Goal: Check status: Check status

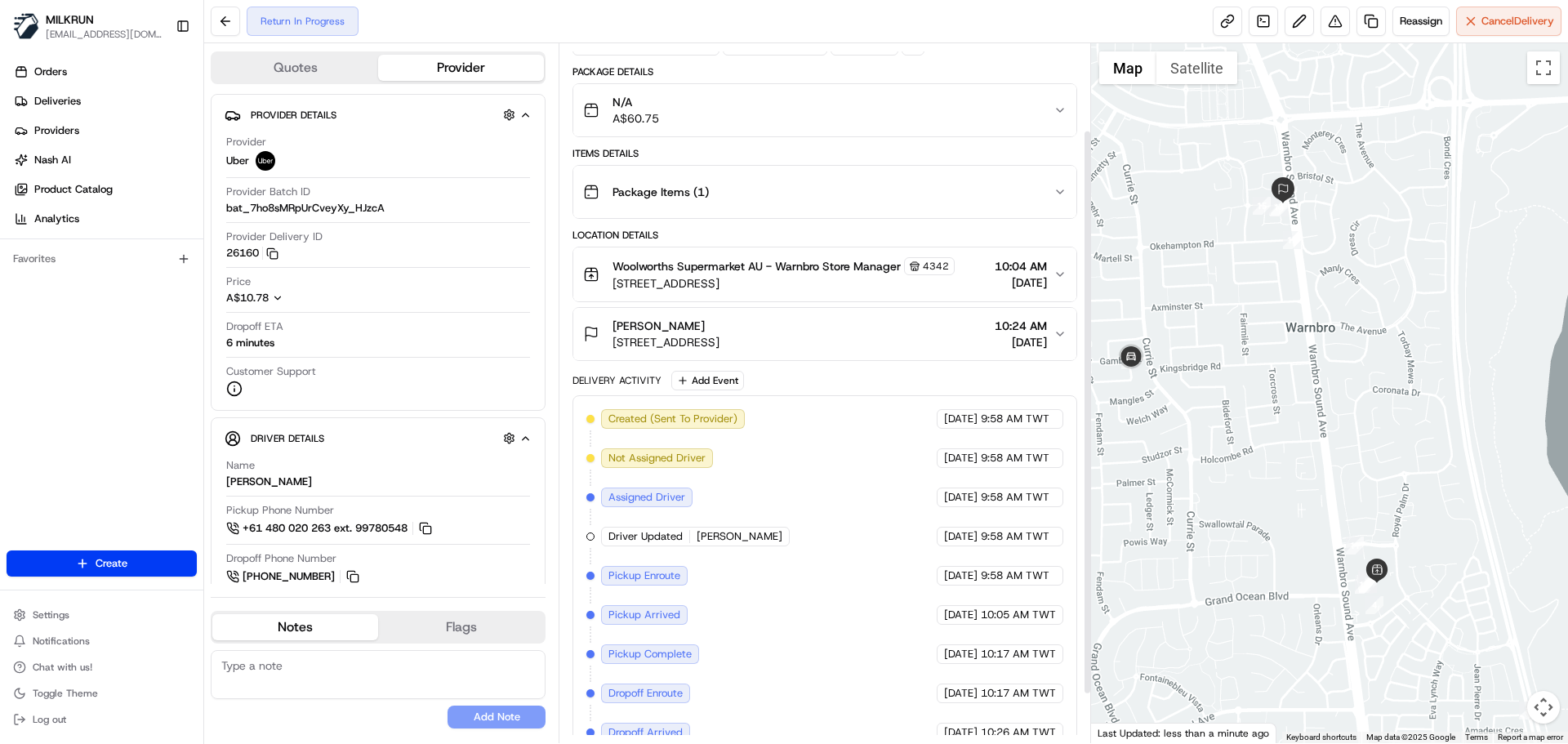
scroll to position [167, 0]
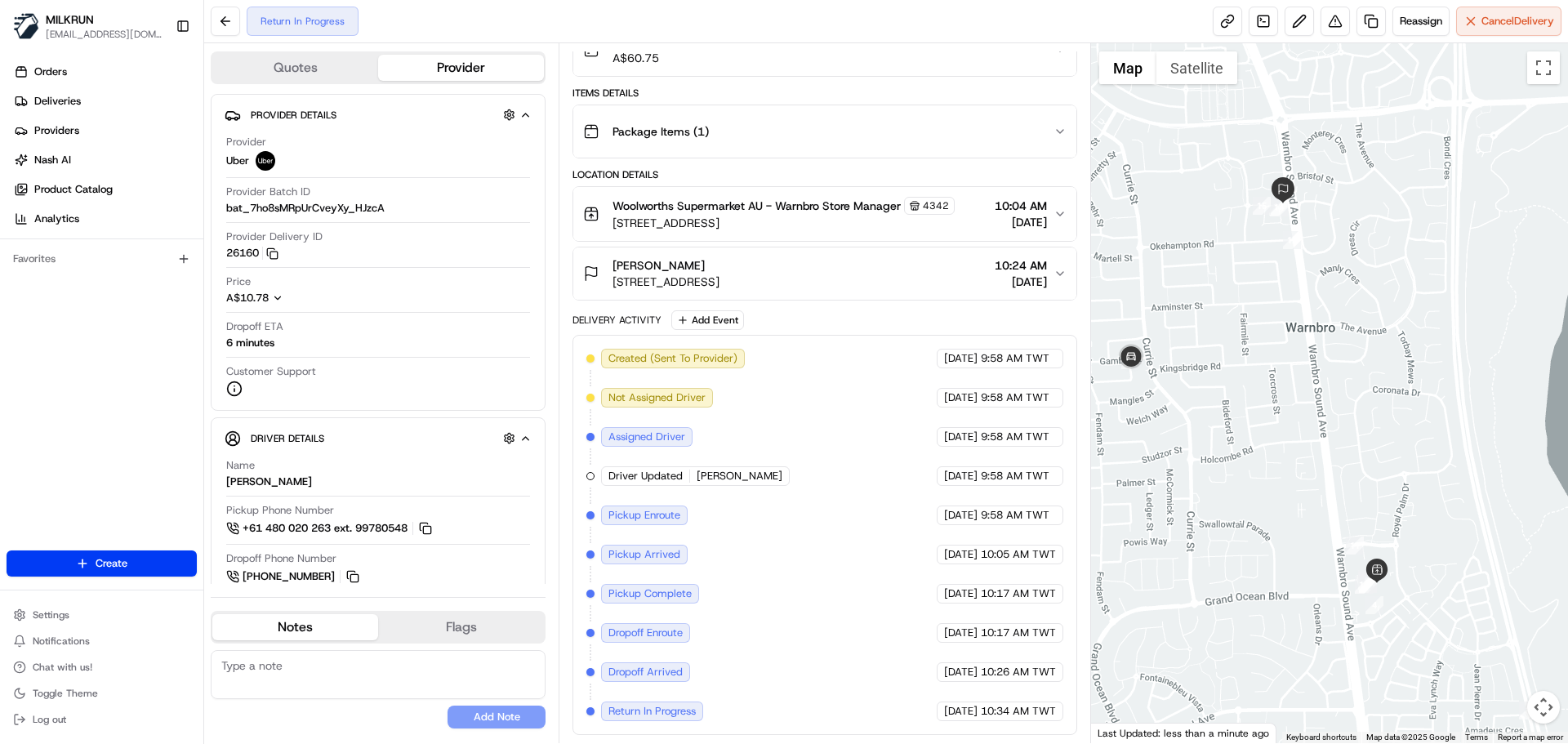
click at [988, 723] on div "Created (Sent To Provider) Uber [DATE] 9:58 AM TWT Not Assigned Driver Uber [DA…" at bounding box center [824, 534] width 504 height 400
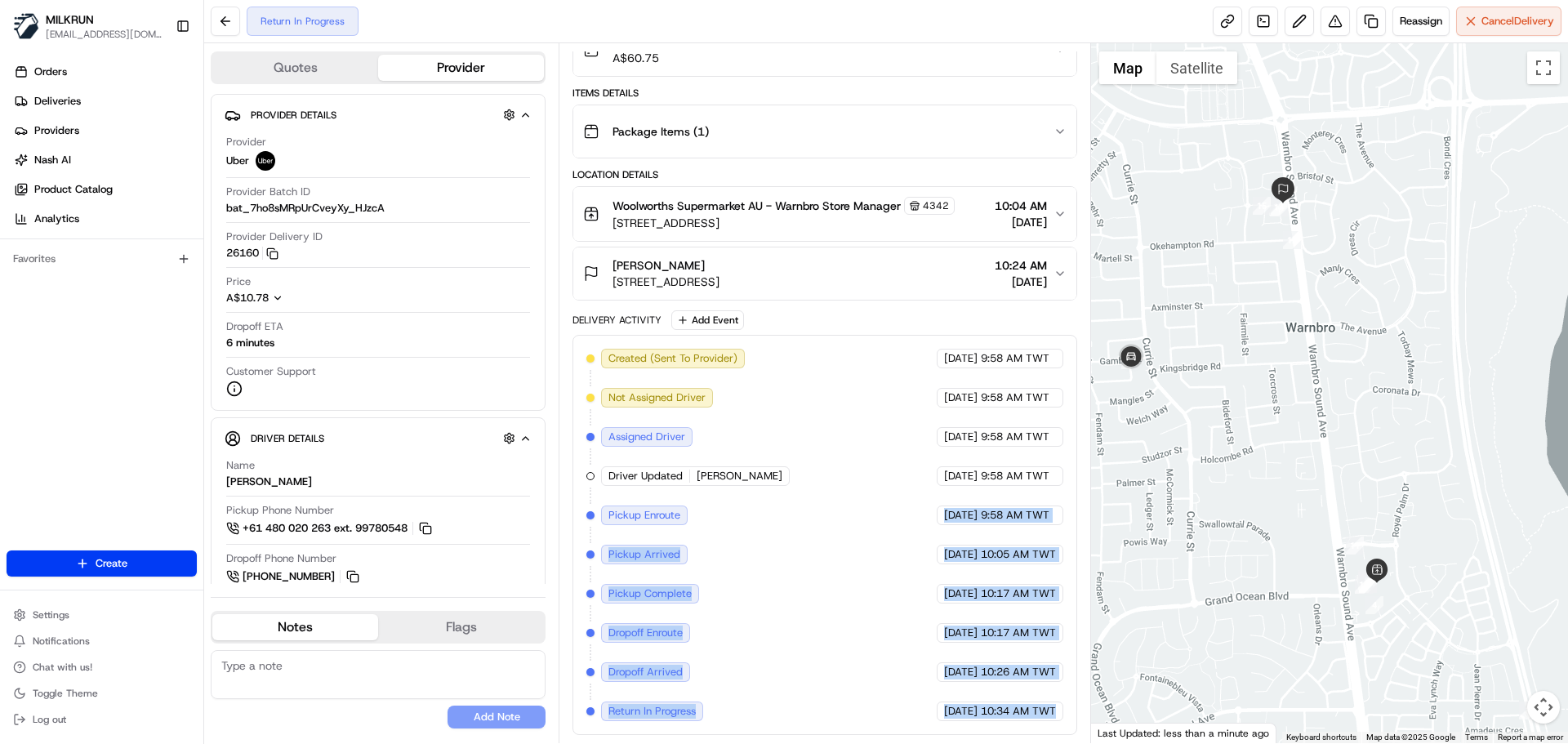
drag, startPoint x: 988, startPoint y: 723, endPoint x: 970, endPoint y: 495, distance: 228.7
click at [970, 497] on div "Created (Sent To Provider) Uber [DATE] 9:58 AM TWT Not Assigned Driver Uber [DA…" at bounding box center [824, 534] width 504 height 400
click at [980, 637] on span "10:17 AM TWT" at bounding box center [1018, 633] width 75 height 15
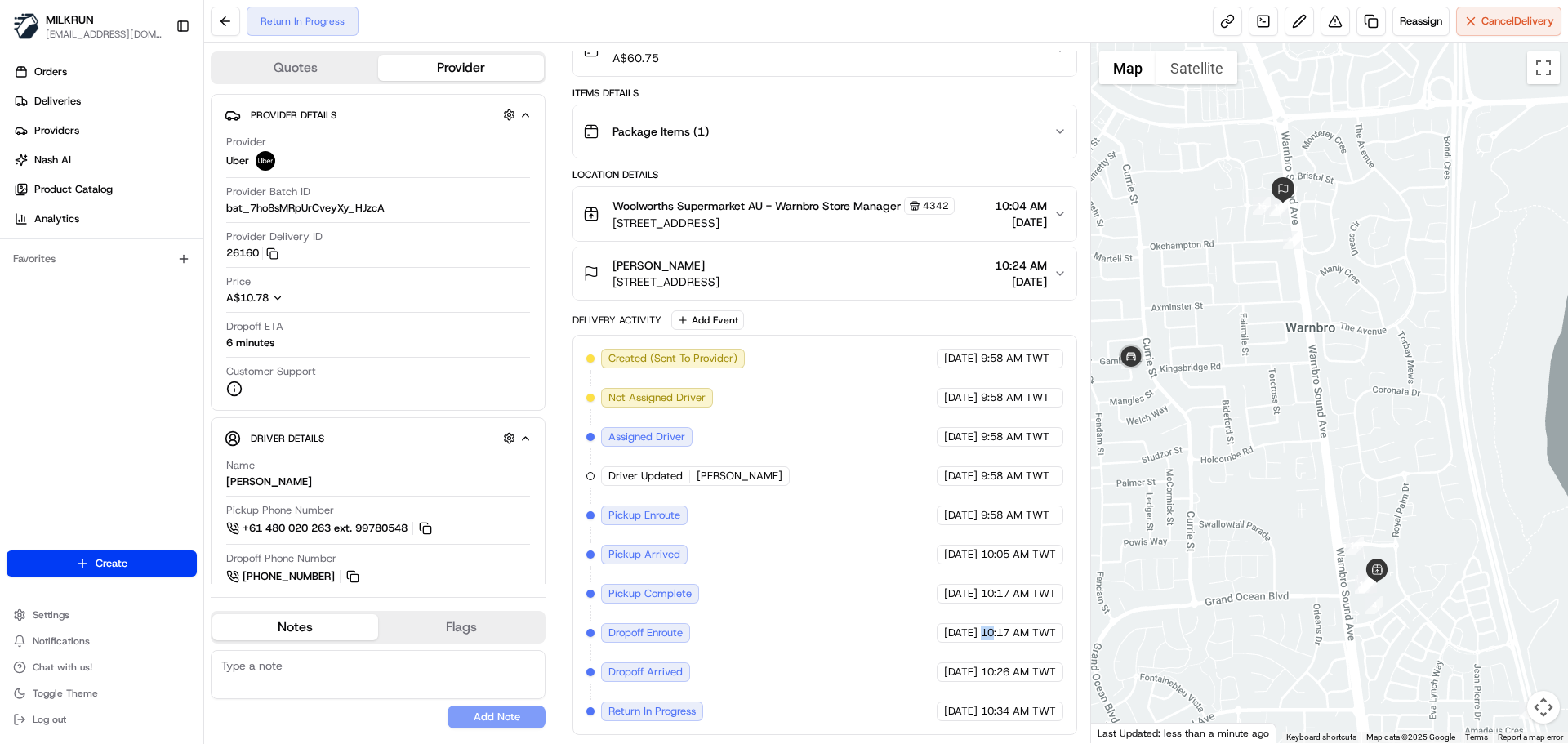
click at [980, 637] on span "10:17 AM TWT" at bounding box center [1018, 633] width 75 height 15
drag, startPoint x: 980, startPoint y: 637, endPoint x: 987, endPoint y: 676, distance: 39.6
click at [987, 676] on div "Created (Sent To Provider) Uber [DATE] 9:58 AM TWT Not Assigned Driver Uber [DA…" at bounding box center [824, 534] width 476 height 372
click at [987, 677] on span "10:26 AM TWT" at bounding box center [1018, 672] width 75 height 15
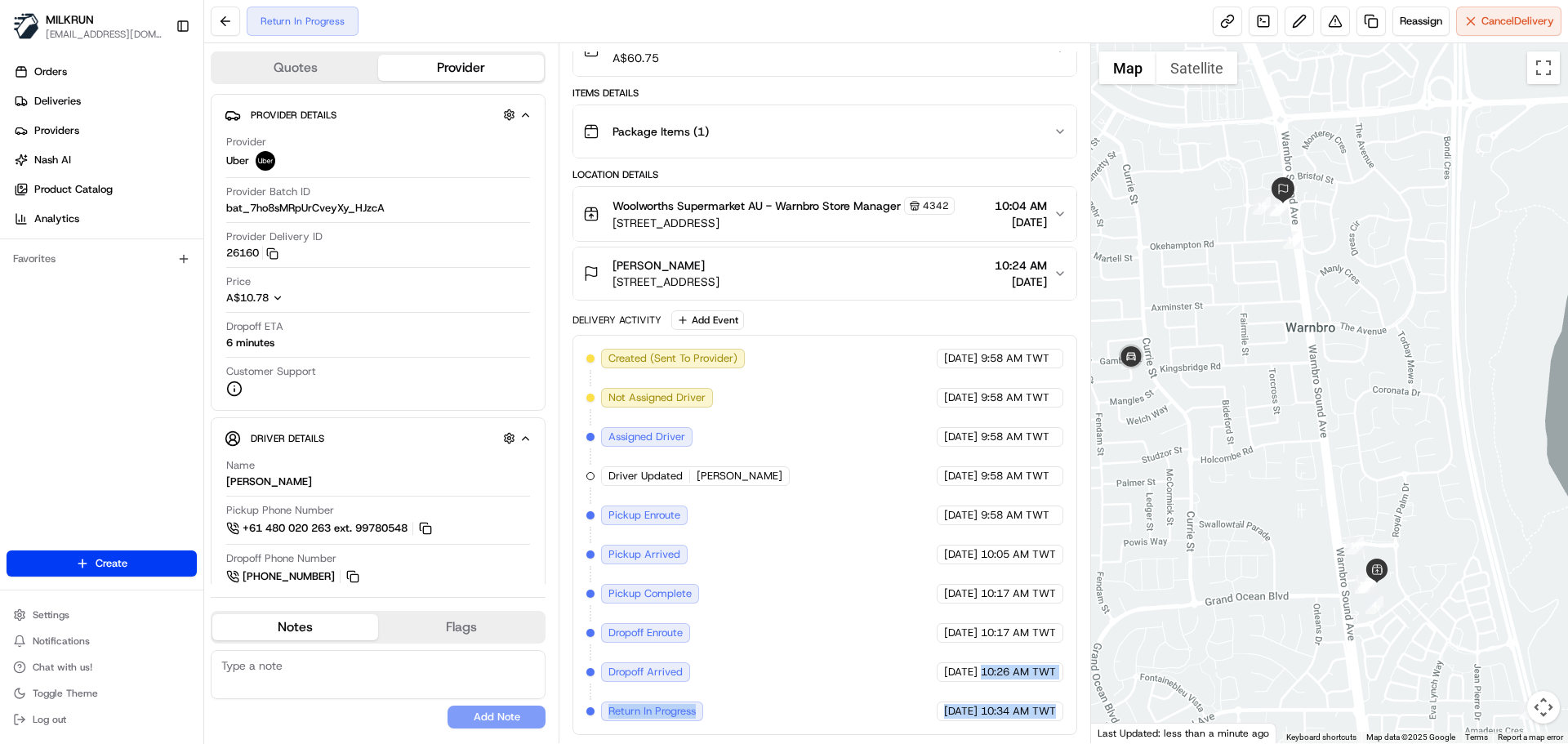
drag, startPoint x: 987, startPoint y: 677, endPoint x: 996, endPoint y: 713, distance: 37.1
click at [996, 713] on div "Created (Sent To Provider) Uber [DATE] 9:58 AM TWT Not Assigned Driver Uber [DA…" at bounding box center [824, 534] width 476 height 372
click at [996, 713] on span "10:34 AM TWT" at bounding box center [1018, 711] width 75 height 15
click at [707, 710] on div "Return In Progress" at bounding box center [653, 711] width 106 height 20
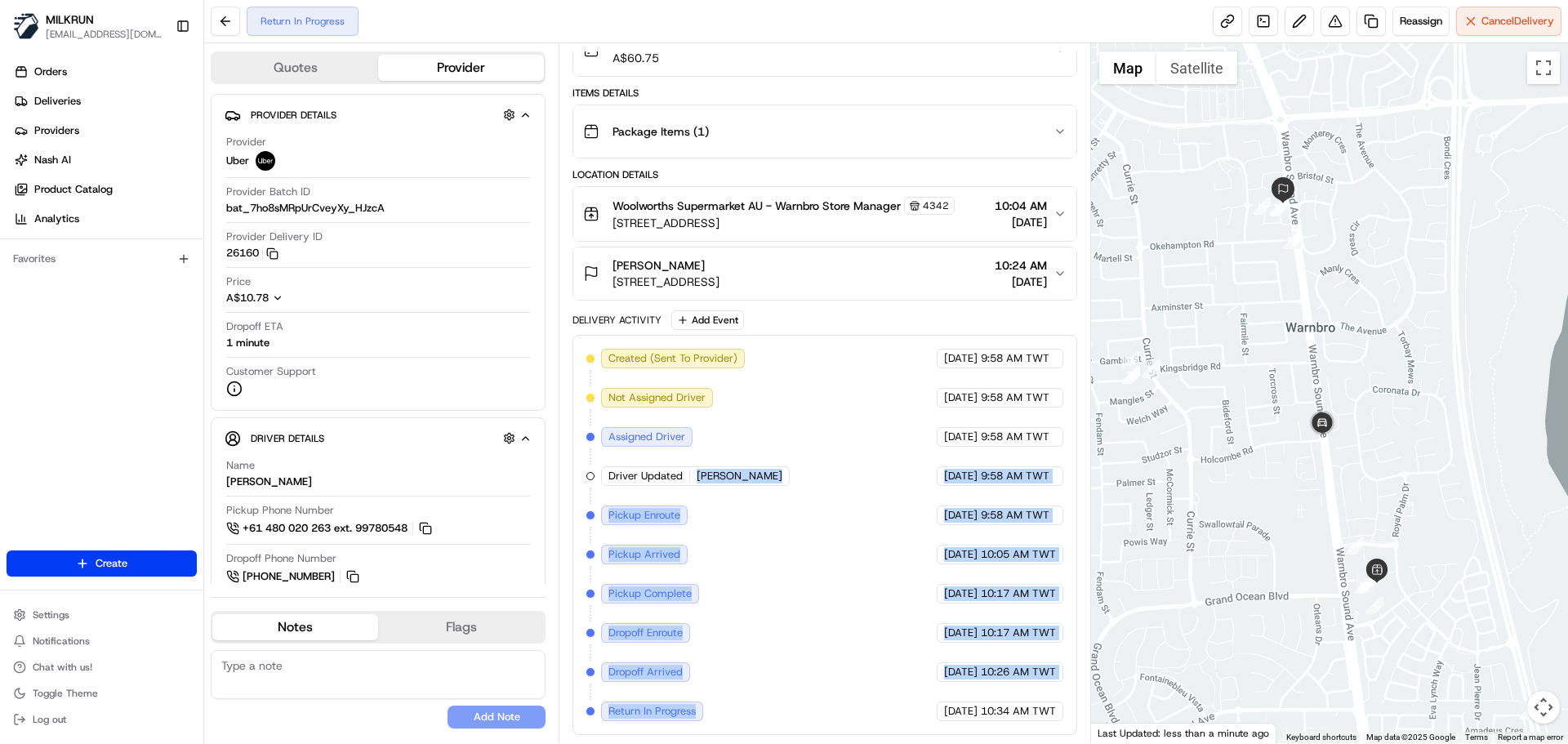
drag, startPoint x: 707, startPoint y: 710, endPoint x: 739, endPoint y: 429, distance: 282.8
click at [739, 429] on div "Created (Sent To Provider) Uber [DATE] 9:58 AM TWT Not Assigned Driver Uber [DA…" at bounding box center [824, 534] width 476 height 372
click at [739, 455] on div "Created (Sent To Provider) Uber [DATE] 9:58 AM TWT Not Assigned Driver Uber [DA…" at bounding box center [824, 534] width 476 height 372
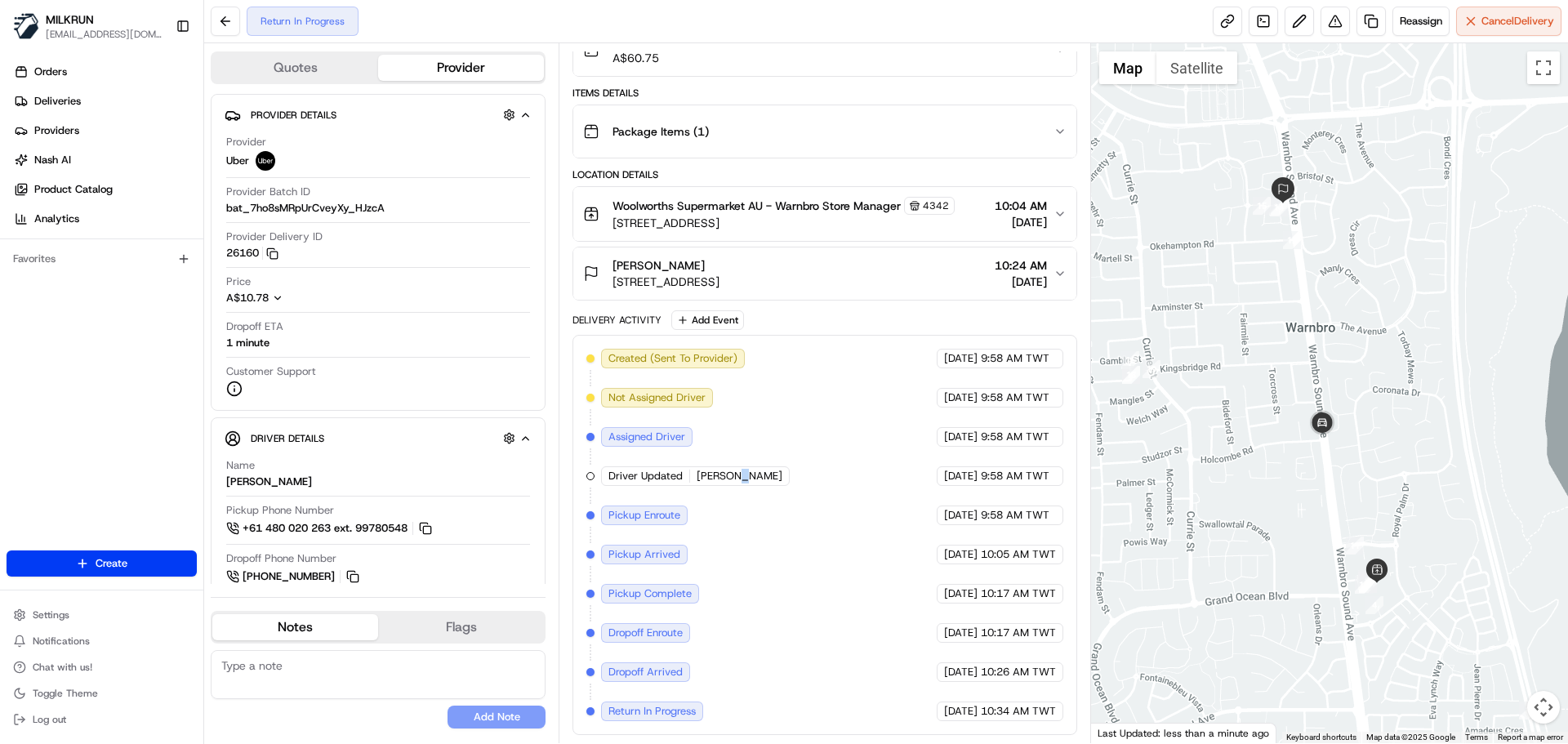
click at [739, 455] on div "Created (Sent To Provider) Uber [DATE] 9:58 AM TWT Not Assigned Driver Uber [DA…" at bounding box center [824, 534] width 476 height 372
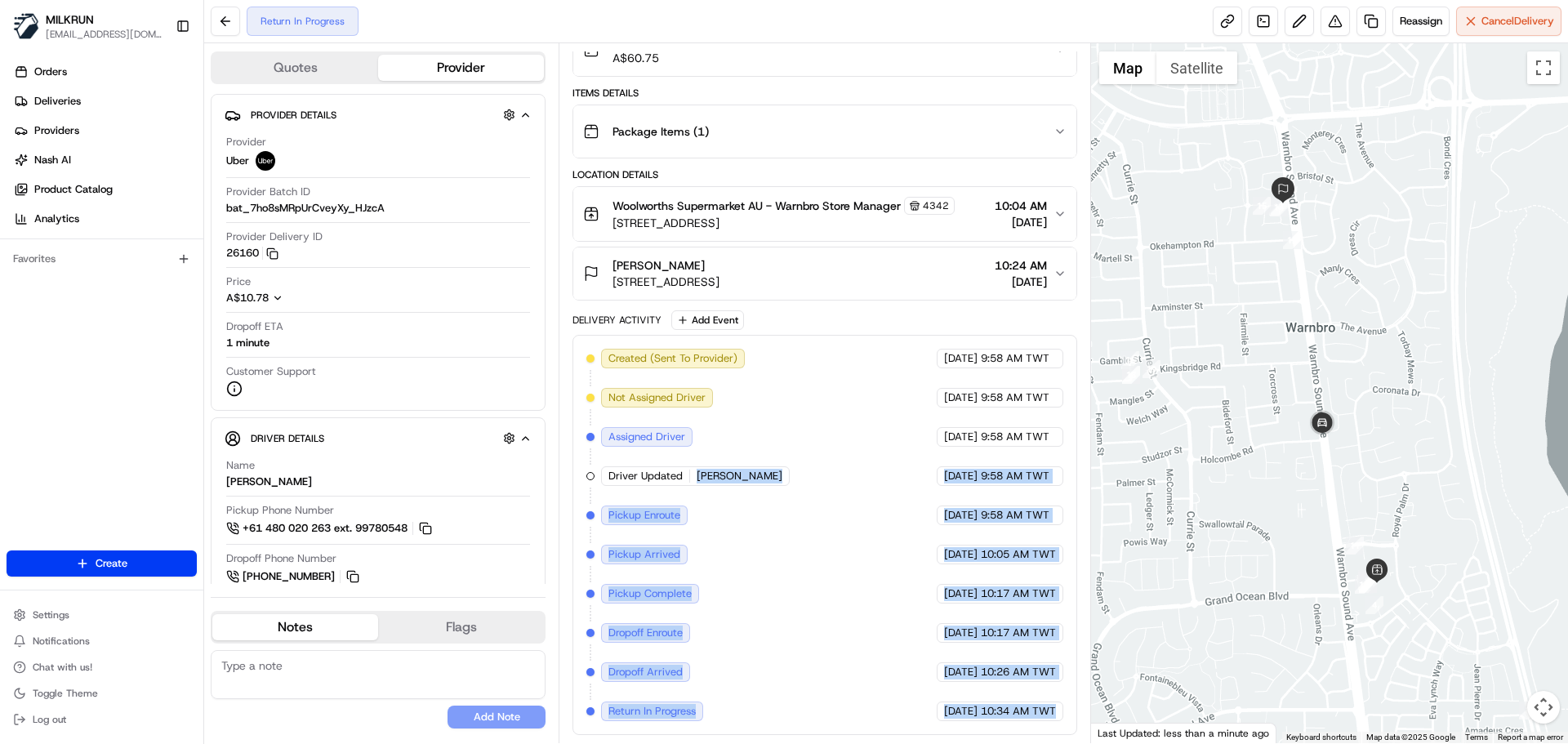
drag, startPoint x: 739, startPoint y: 455, endPoint x: 1018, endPoint y: 753, distance: 408.2
click at [1018, 743] on html "MILKRUN [EMAIL_ADDRESS][DOMAIN_NAME] Toggle Sidebar Orders Deliveries Providers…" at bounding box center [784, 372] width 1568 height 744
click at [1019, 719] on div "[DATE] 10:34 AM TWT" at bounding box center [1000, 711] width 126 height 20
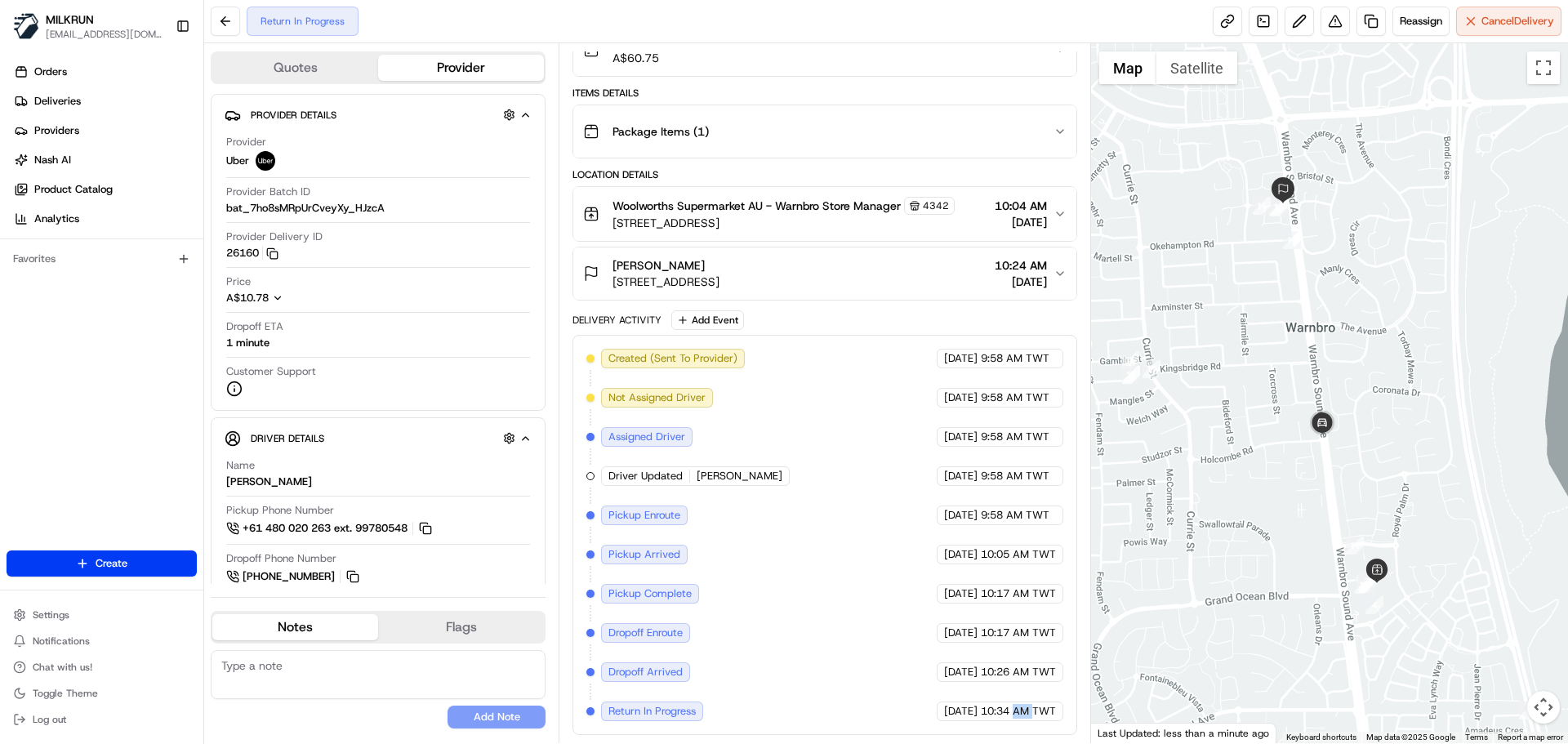
click at [1019, 719] on div "[DATE] 10:34 AM TWT" at bounding box center [1000, 711] width 126 height 20
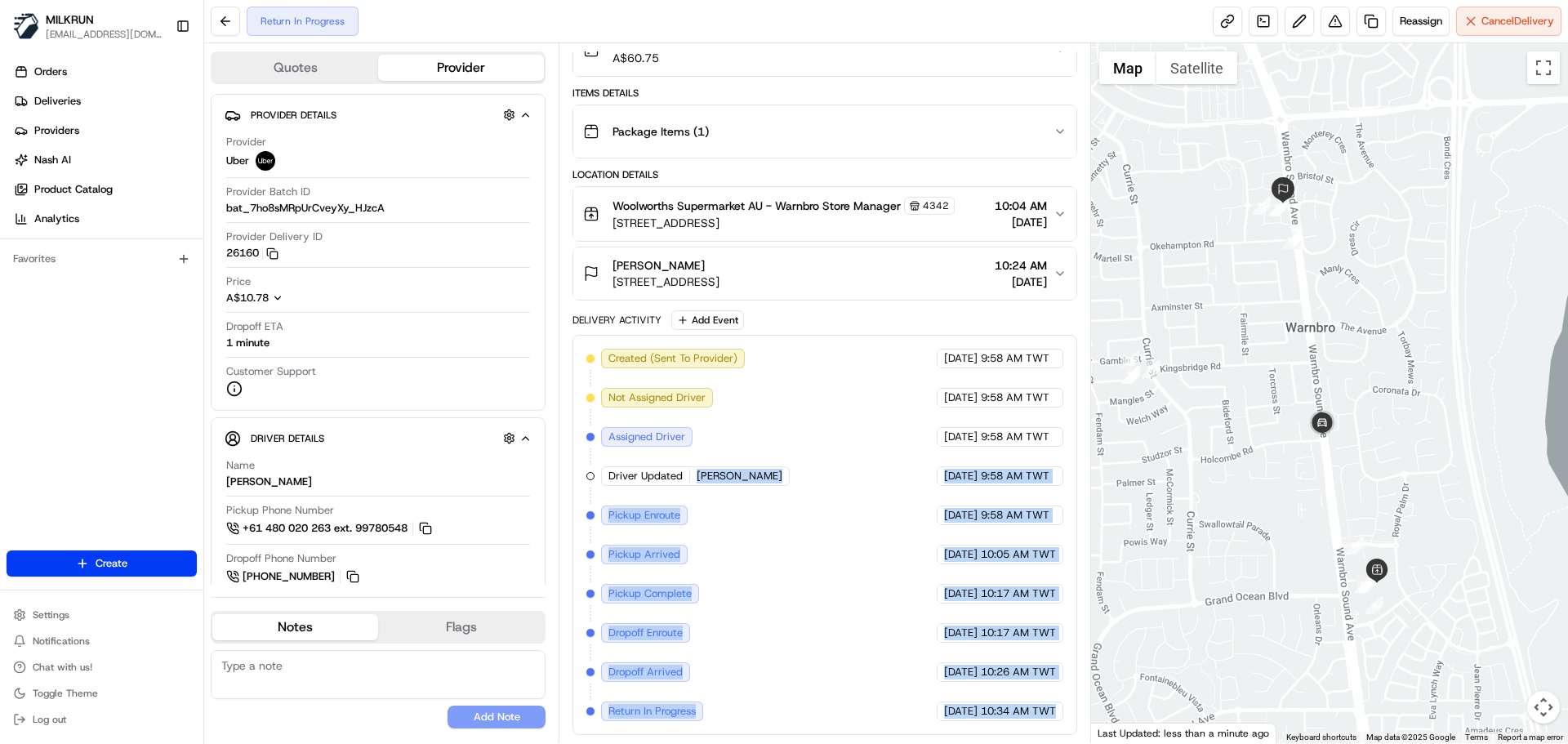
drag, startPoint x: 1019, startPoint y: 719, endPoint x: 716, endPoint y: 446, distance: 407.8
click at [702, 442] on div "Created (Sent To Provider) Uber [DATE] 9:58 AM TWT Not Assigned Driver Uber [DA…" at bounding box center [824, 534] width 476 height 372
click at [784, 552] on div "Created (Sent To Provider) Uber [DATE] 9:58 AM TWT Not Assigned Driver Uber [DA…" at bounding box center [824, 534] width 476 height 372
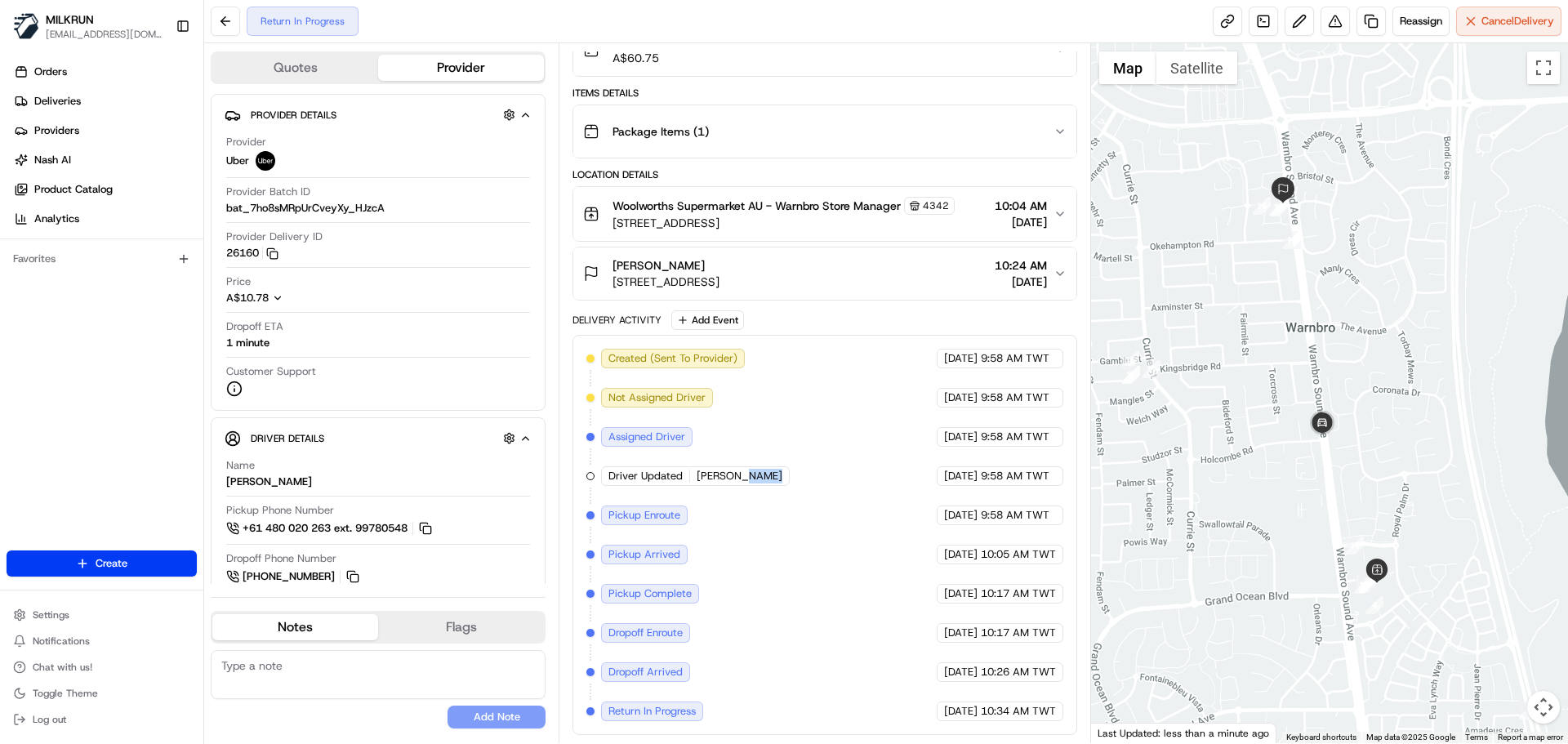
click at [784, 552] on div "Created (Sent To Provider) Uber [DATE] 9:58 AM TWT Not Assigned Driver Uber [DA…" at bounding box center [824, 534] width 476 height 372
drag, startPoint x: 784, startPoint y: 552, endPoint x: 752, endPoint y: 386, distance: 169.1
click at [752, 386] on div "Created (Sent To Provider) Uber [DATE] 9:58 AM TWT Not Assigned Driver Uber [DA…" at bounding box center [824, 534] width 476 height 372
click at [748, 660] on div "Created (Sent To Provider) Uber [DATE] 9:58 AM TWT Not Assigned Driver Uber [DA…" at bounding box center [824, 534] width 476 height 372
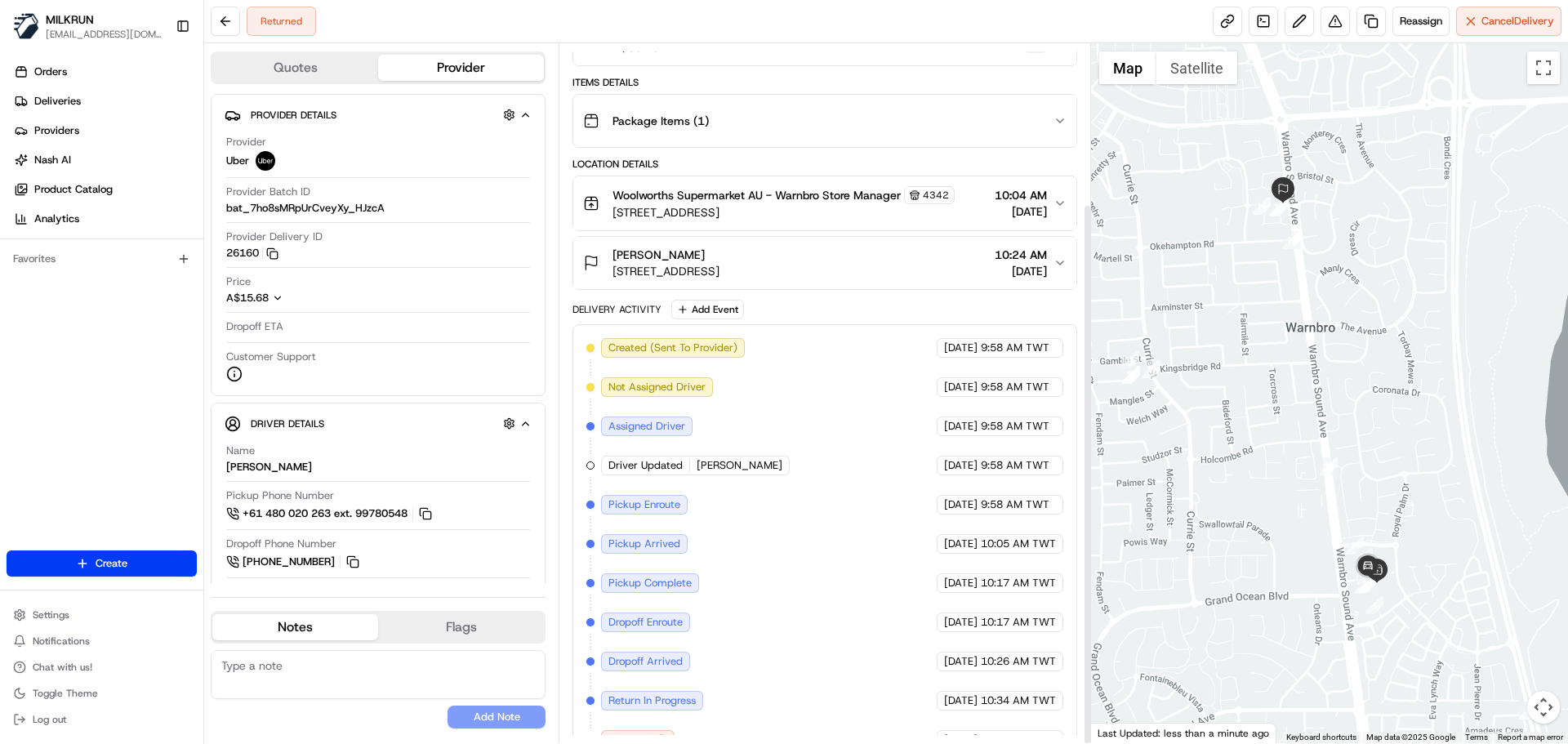
scroll to position [206, 0]
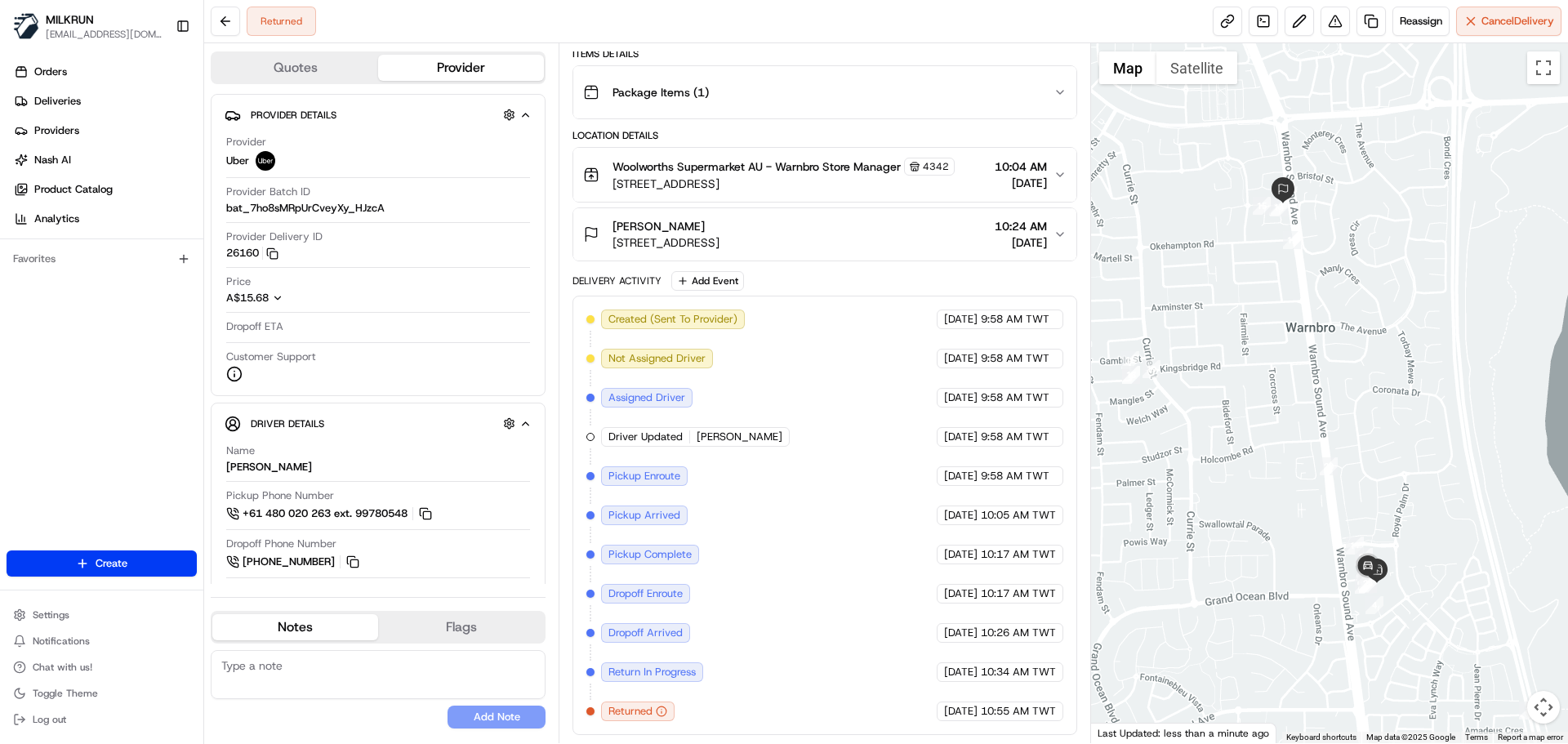
click at [785, 669] on div "Created (Sent To Provider) Uber [DATE] 9:58 AM TWT Not Assigned Driver Uber [DA…" at bounding box center [824, 515] width 476 height 411
drag, startPoint x: 785, startPoint y: 669, endPoint x: 807, endPoint y: 474, distance: 196.2
click at [807, 441] on div "Created (Sent To Provider) Uber [DATE] 9:58 AM TWT Not Assigned Driver Uber [DA…" at bounding box center [824, 515] width 476 height 411
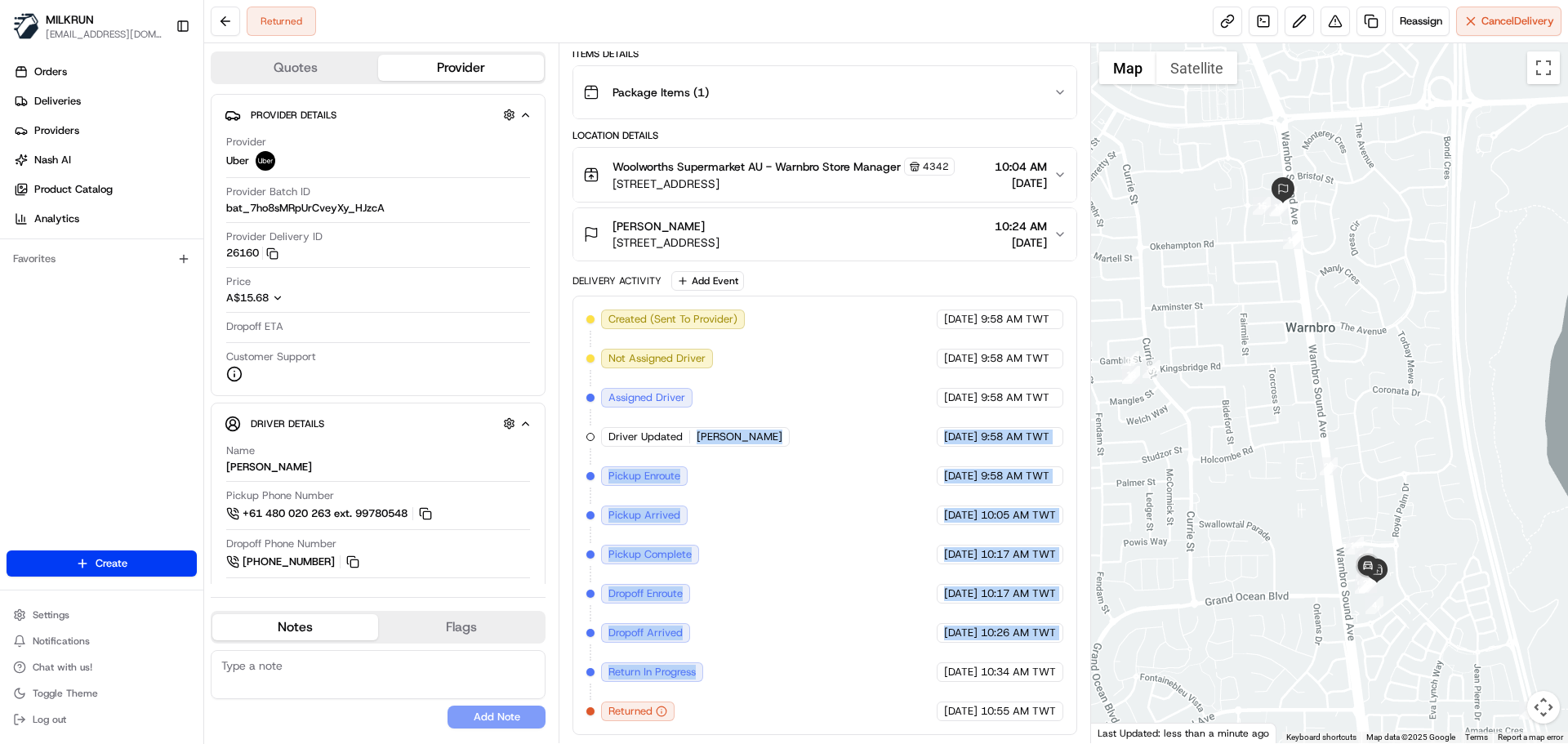
click at [795, 583] on div "Created (Sent To Provider) Uber [DATE] 9:58 AM TWT Not Assigned Driver Uber [DA…" at bounding box center [824, 515] width 476 height 411
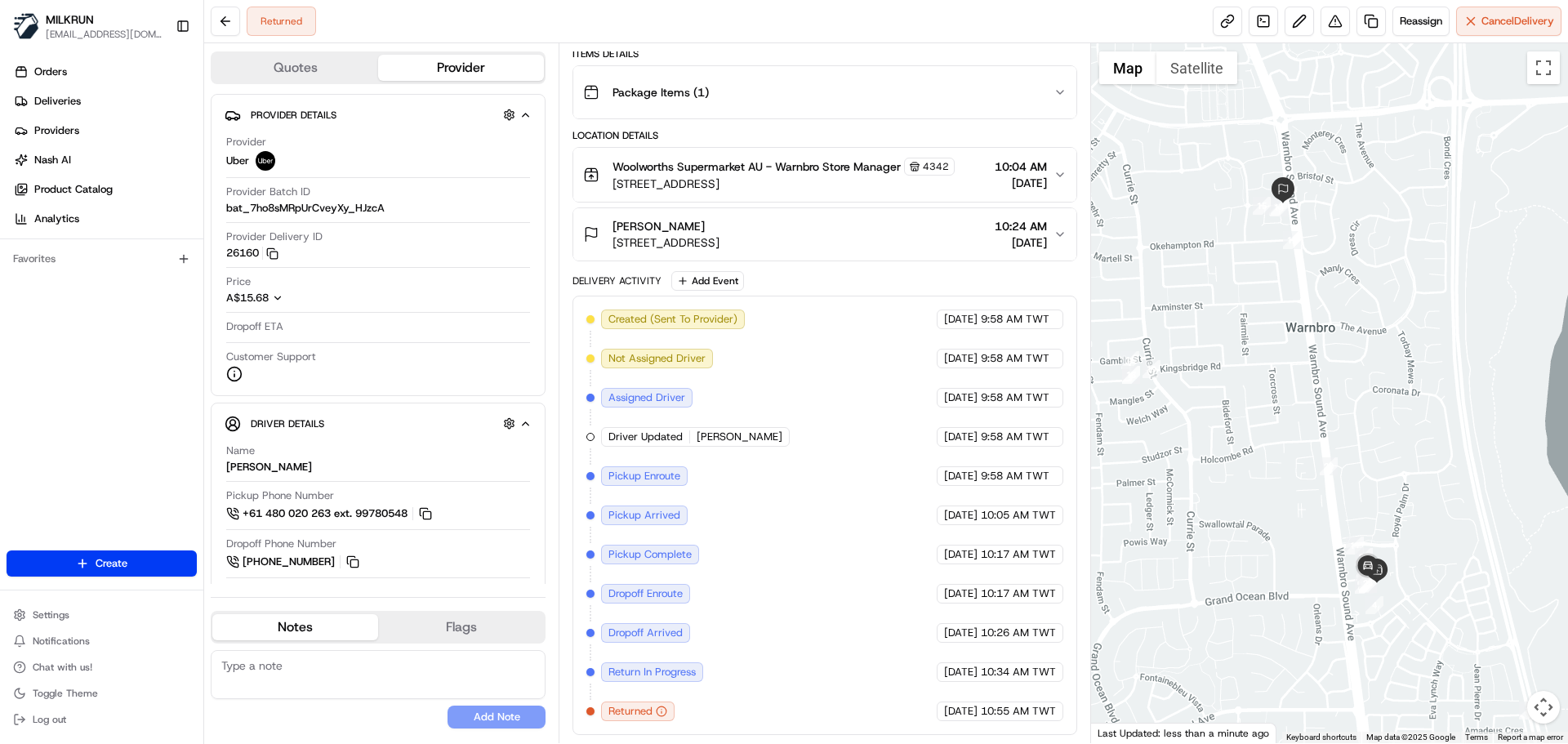
click at [966, 665] on span "[DATE]" at bounding box center [961, 672] width 34 height 15
click at [693, 494] on div "Created (Sent To Provider) Uber [DATE] 9:58 AM TWT Not Assigned Driver Uber [DA…" at bounding box center [824, 515] width 476 height 411
drag, startPoint x: 693, startPoint y: 494, endPoint x: 718, endPoint y: 653, distance: 161.0
click at [721, 343] on div "Created (Sent To Provider) Uber [DATE] 9:58 AM TWT Not Assigned Driver Uber [DA…" at bounding box center [824, 515] width 476 height 411
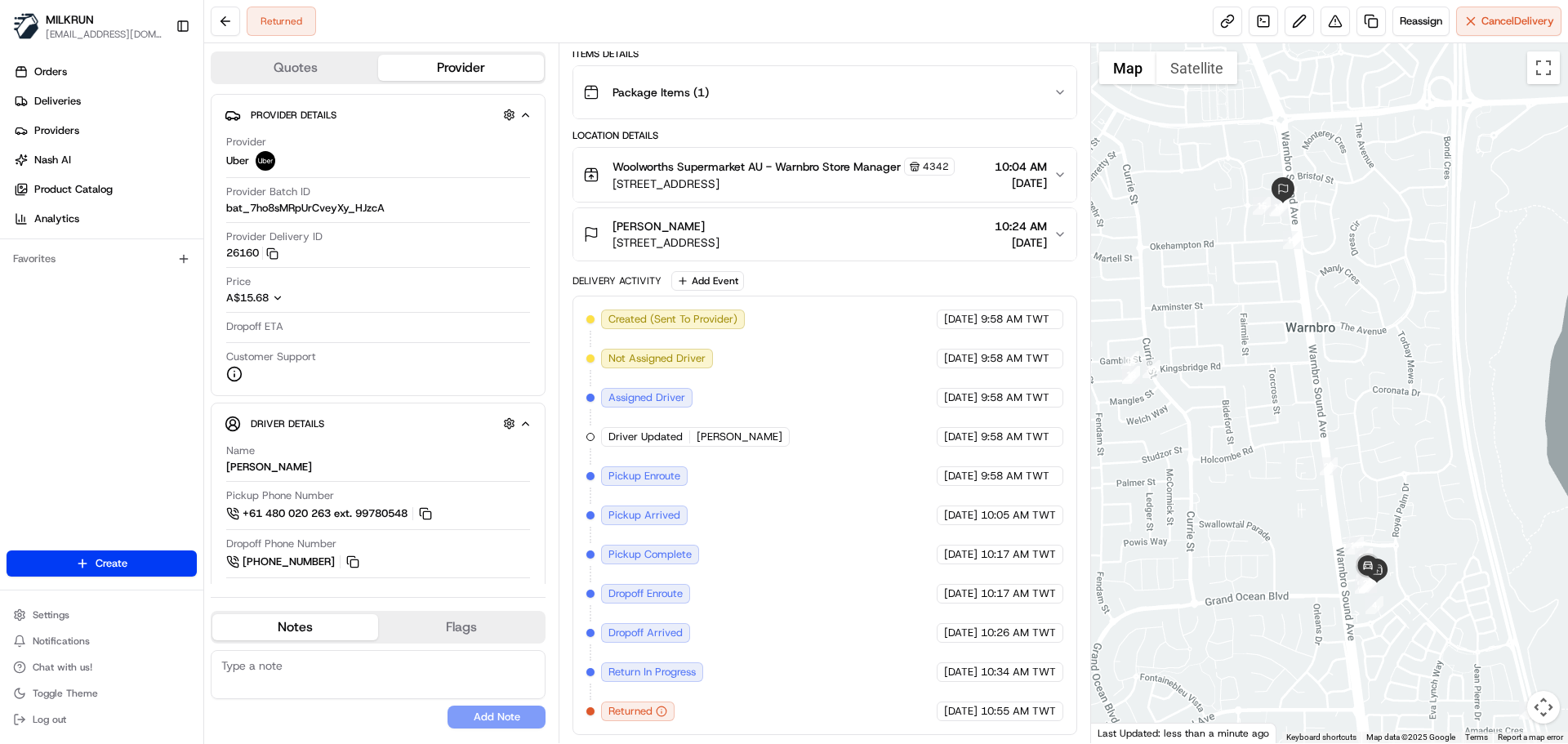
drag, startPoint x: 718, startPoint y: 668, endPoint x: 707, endPoint y: 646, distance: 24.6
click at [709, 650] on div "Created (Sent To Provider) Uber [DATE] 9:58 AM TWT Not Assigned Driver Uber [DA…" at bounding box center [824, 515] width 476 height 411
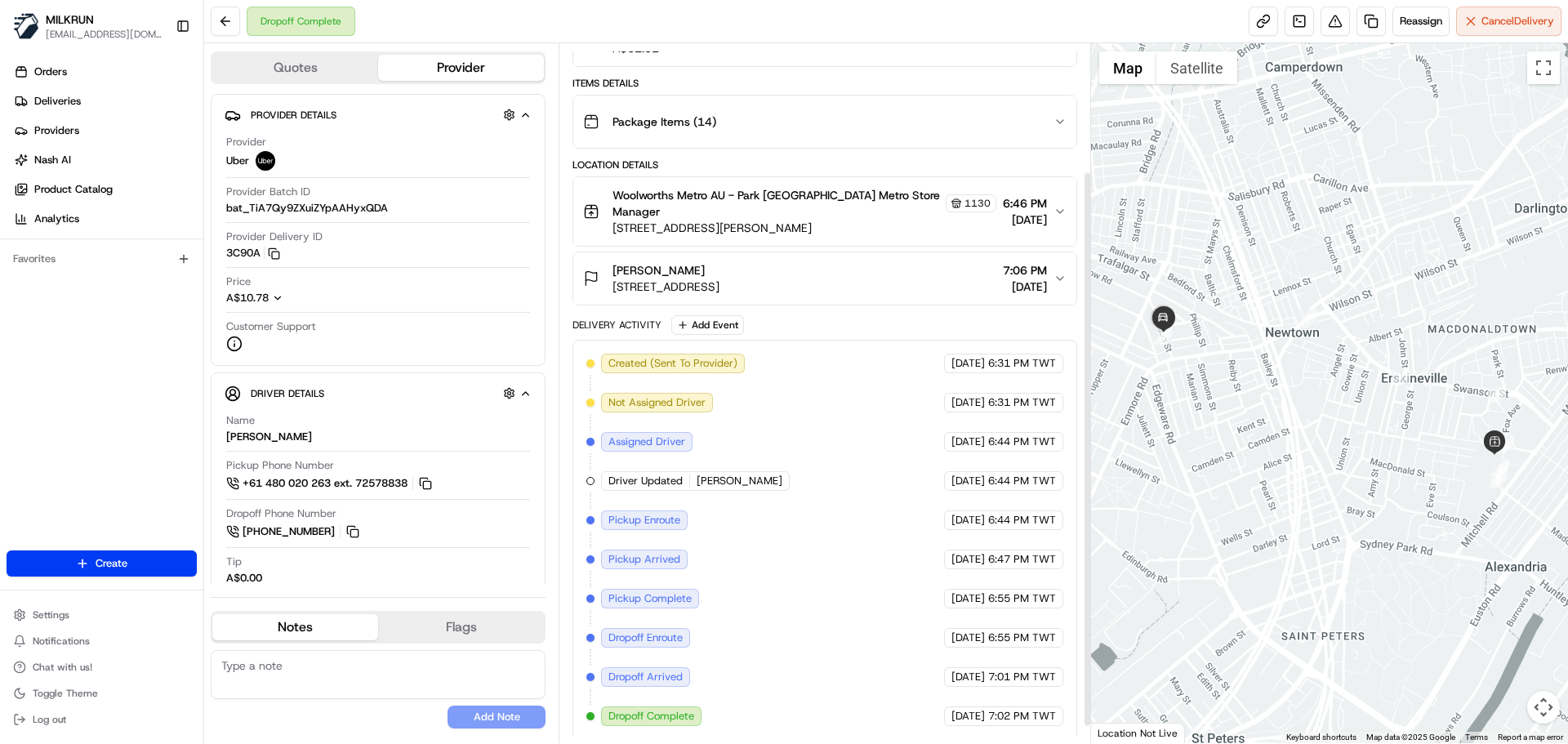
scroll to position [182, 0]
